Goal: Navigation & Orientation: Find specific page/section

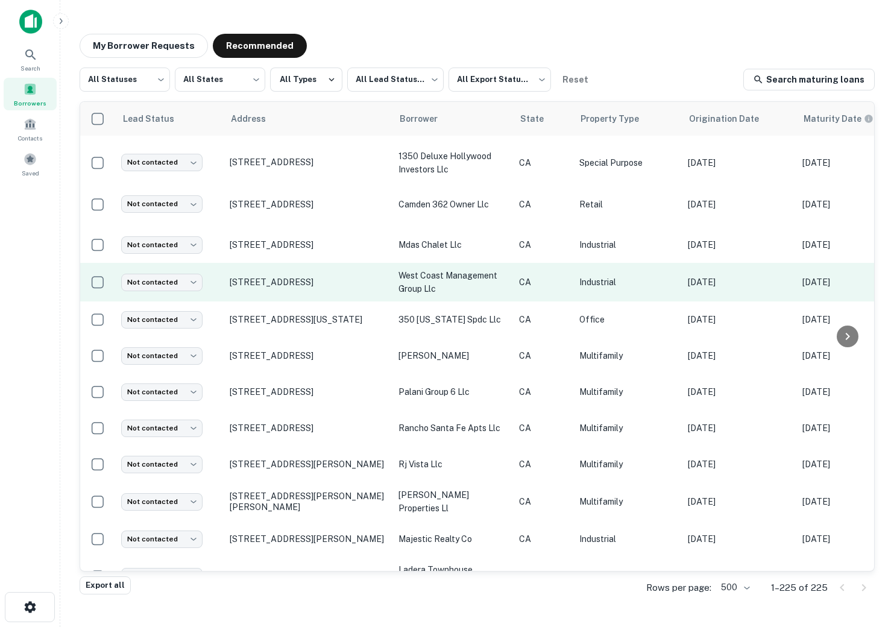
scroll to position [297, 0]
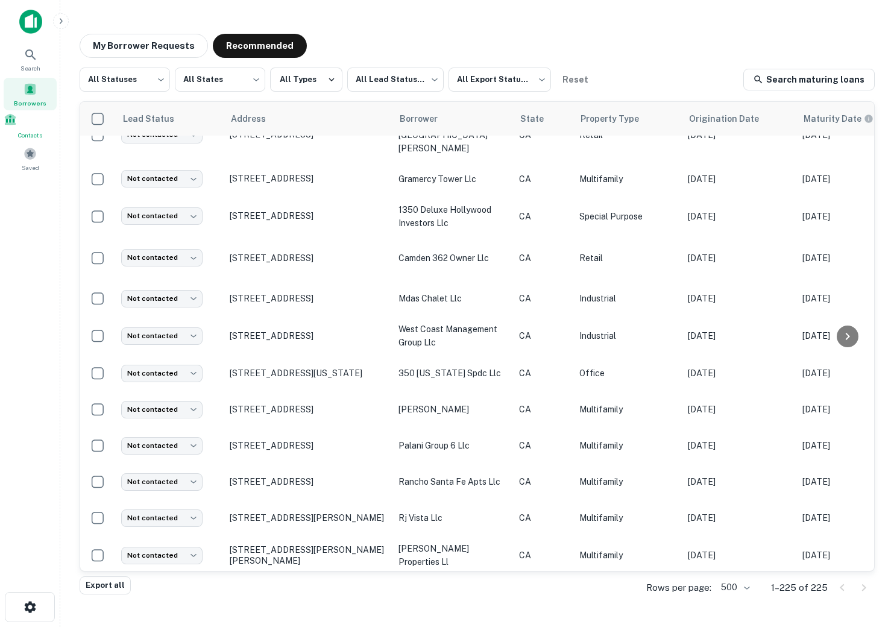
click at [23, 134] on span "Contacts" at bounding box center [30, 135] width 53 height 10
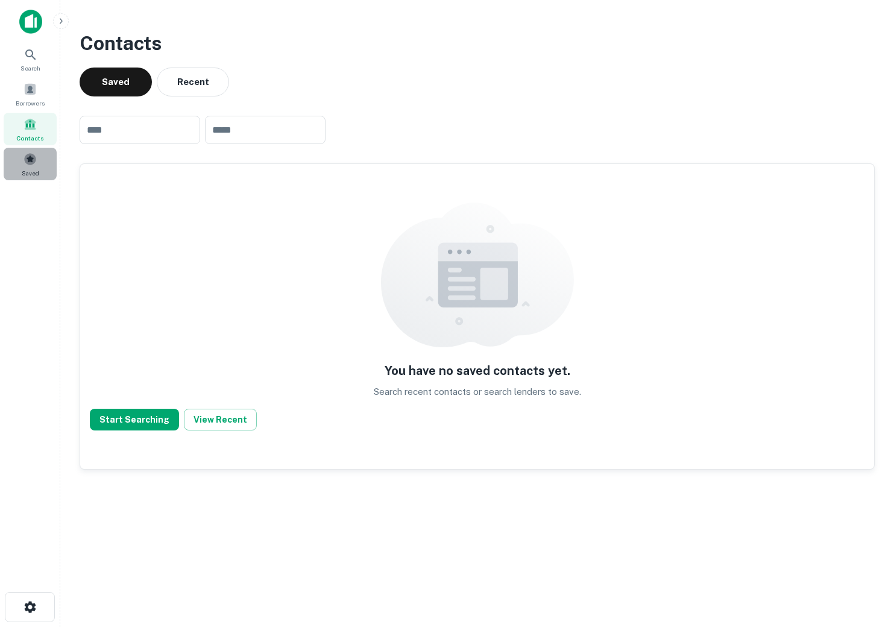
click at [28, 160] on span at bounding box center [30, 159] width 13 height 13
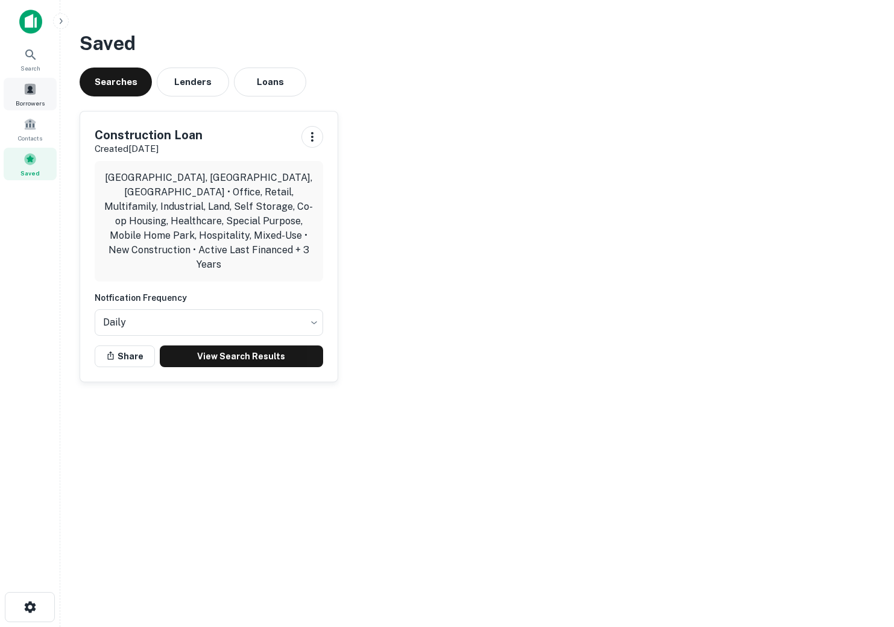
click at [31, 98] on span "Borrowers" at bounding box center [30, 103] width 29 height 10
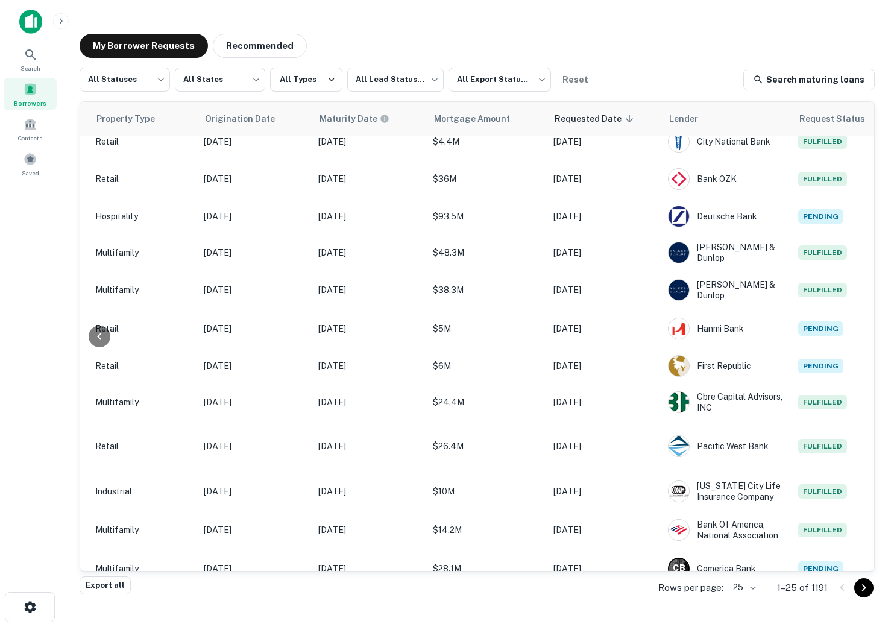
scroll to position [534, 480]
